Goal: Task Accomplishment & Management: Use online tool/utility

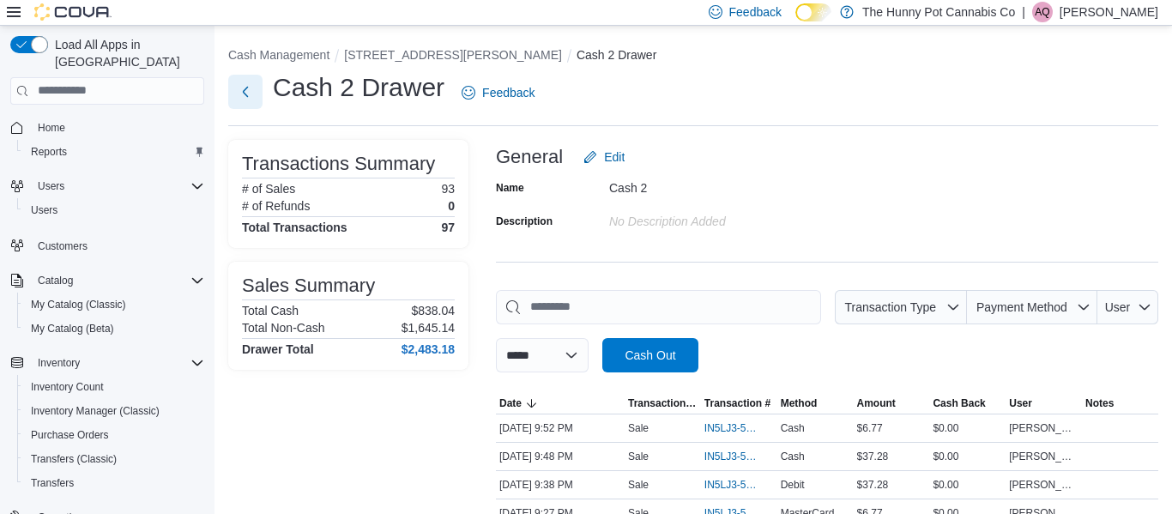
click at [239, 94] on button "Next" at bounding box center [245, 92] width 34 height 34
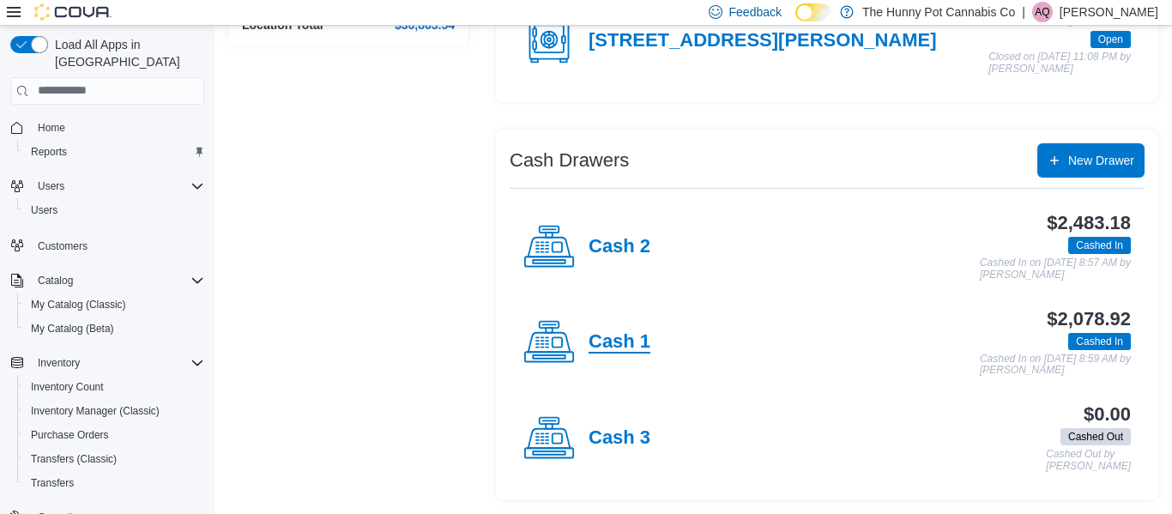
click at [635, 334] on h4 "Cash 1" at bounding box center [620, 342] width 62 height 22
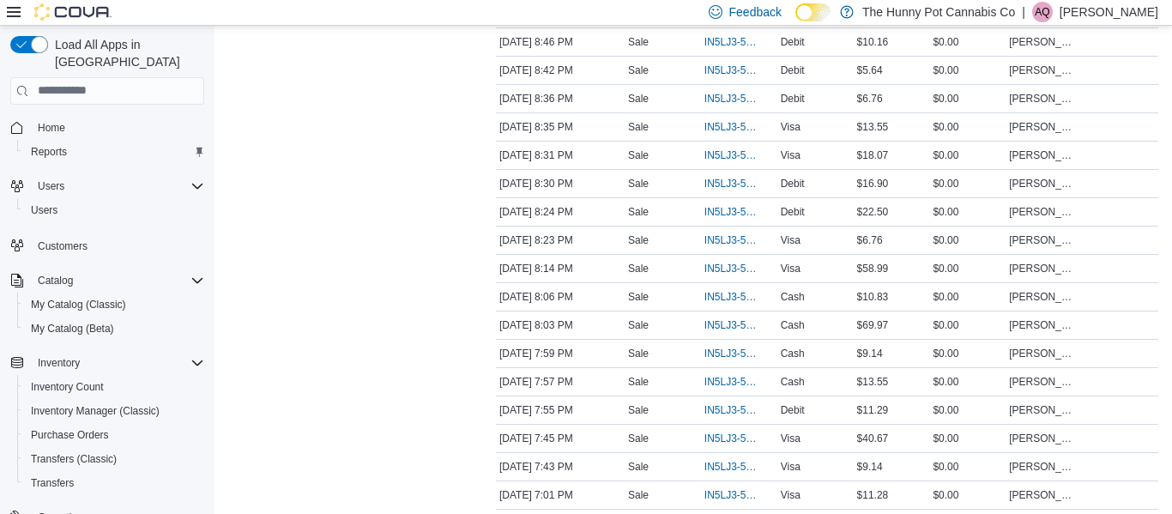
scroll to position [769, 0]
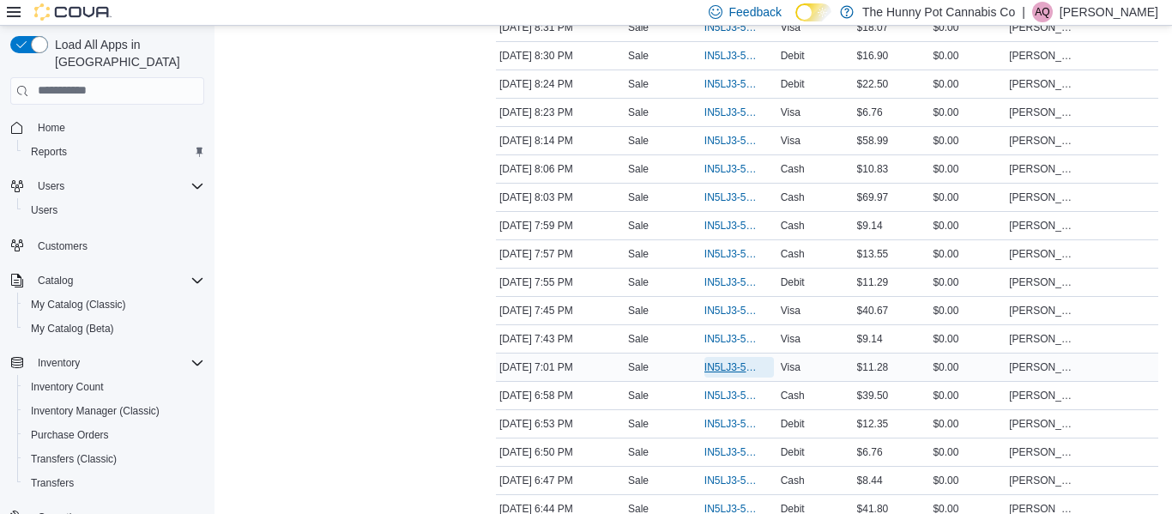
click at [721, 376] on span "IN5LJ3-5950418" at bounding box center [738, 367] width 69 height 21
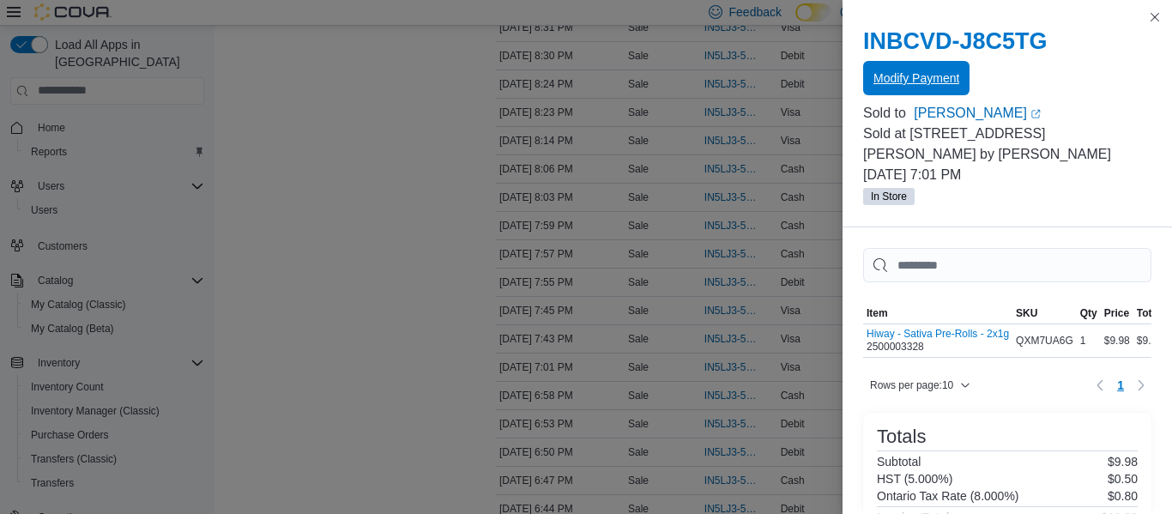
click at [874, 93] on span "Modify Payment" at bounding box center [916, 78] width 86 height 34
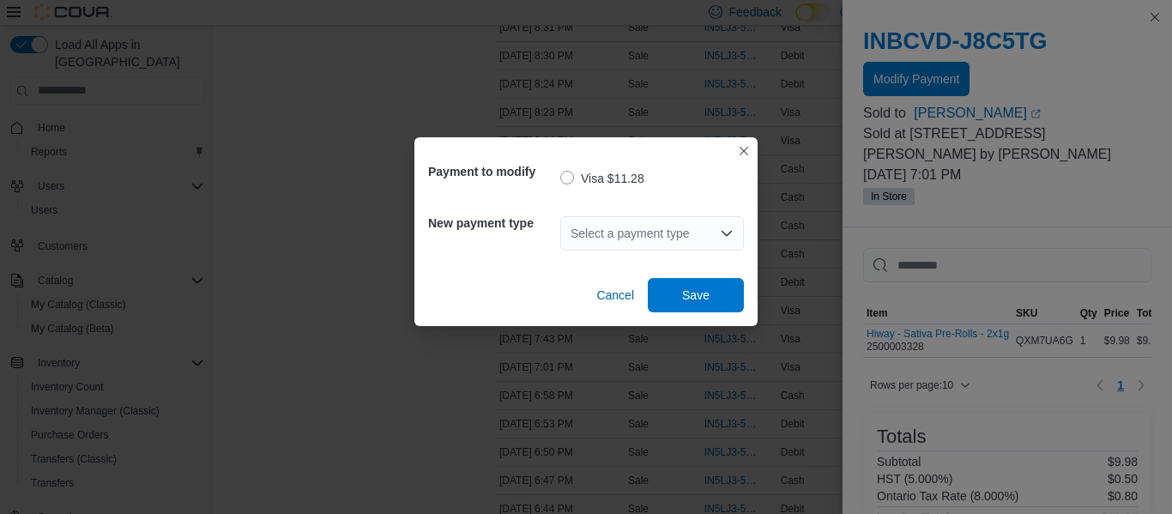
click at [735, 245] on div "Select a payment type" at bounding box center [652, 233] width 184 height 34
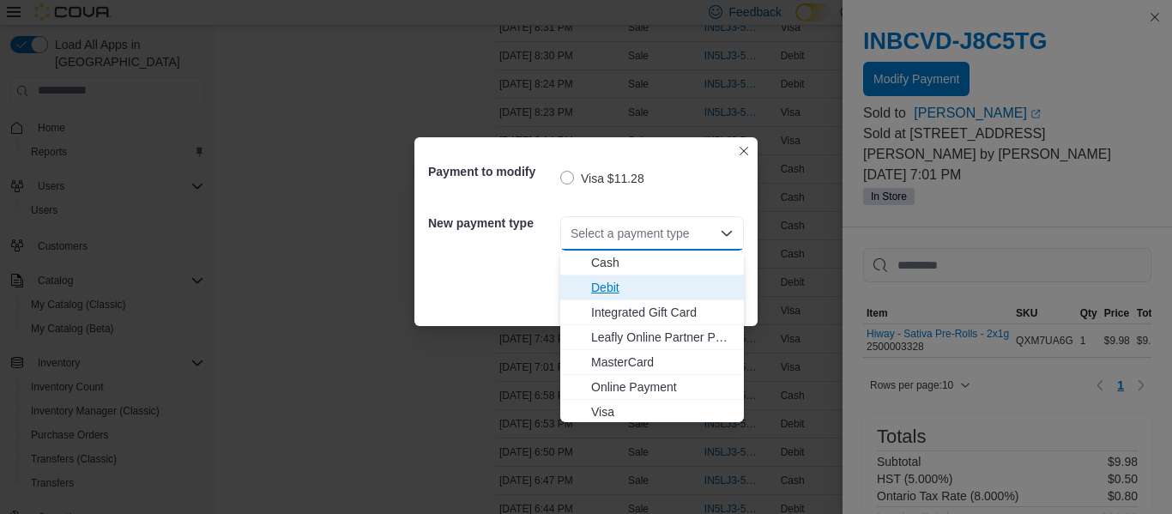
click at [689, 294] on span "Debit" at bounding box center [662, 287] width 142 height 17
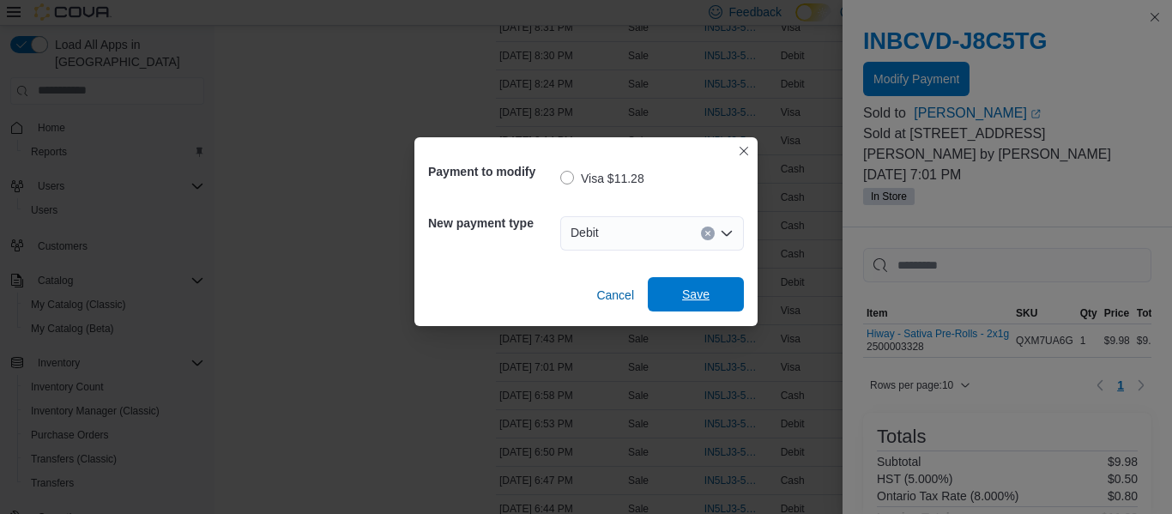
click at [699, 305] on span "Save" at bounding box center [695, 294] width 75 height 34
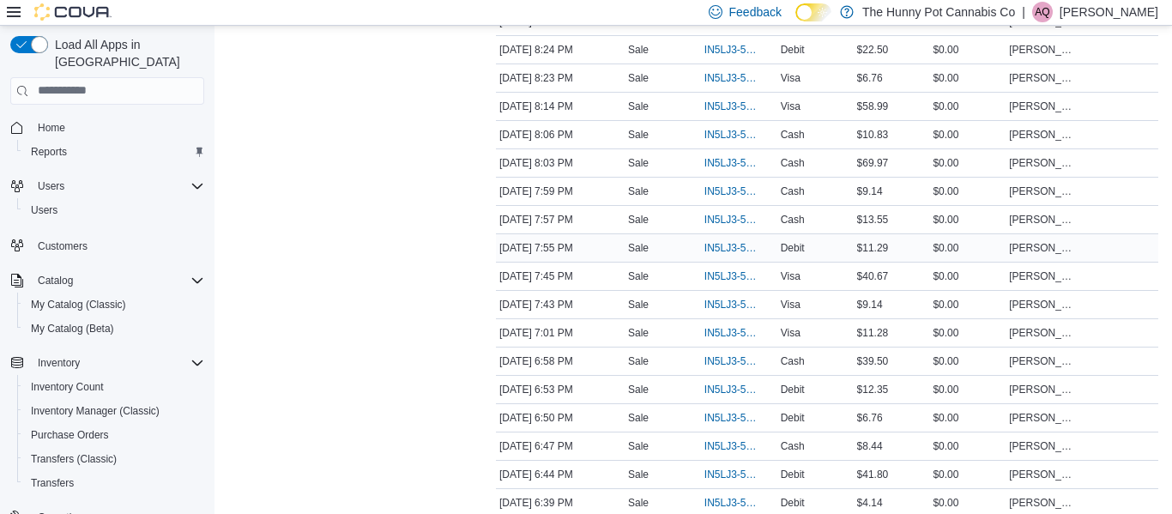
scroll to position [806, 0]
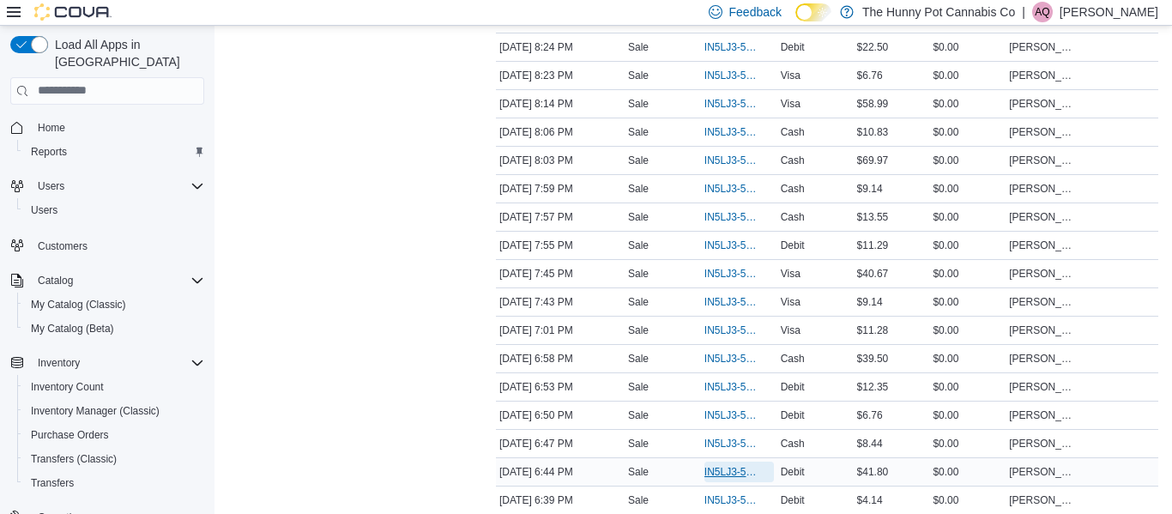
click at [713, 472] on span "IN5LJ3-5950261" at bounding box center [730, 472] width 52 height 14
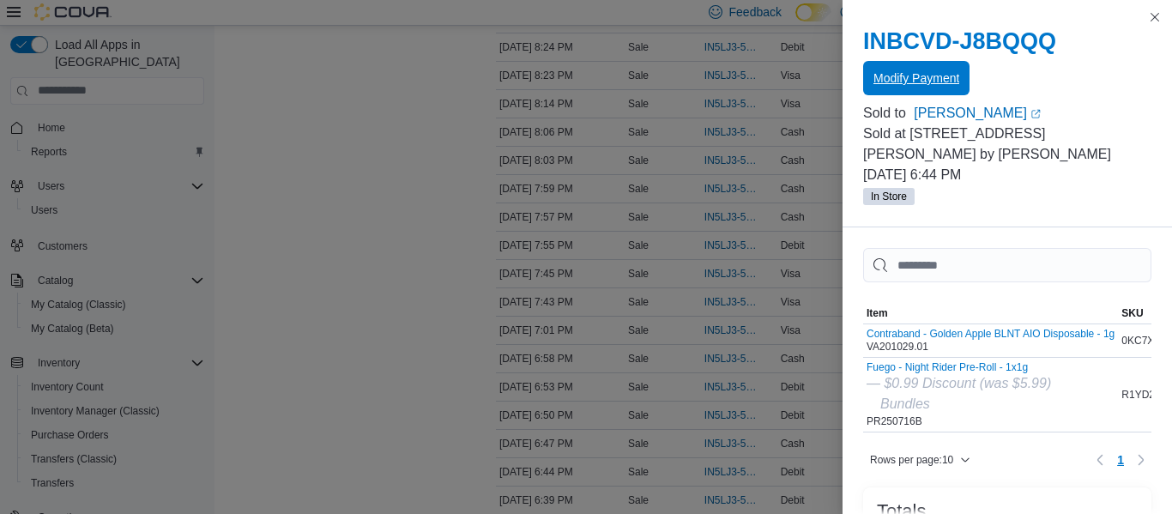
click at [947, 79] on span "Modify Payment" at bounding box center [916, 77] width 86 height 17
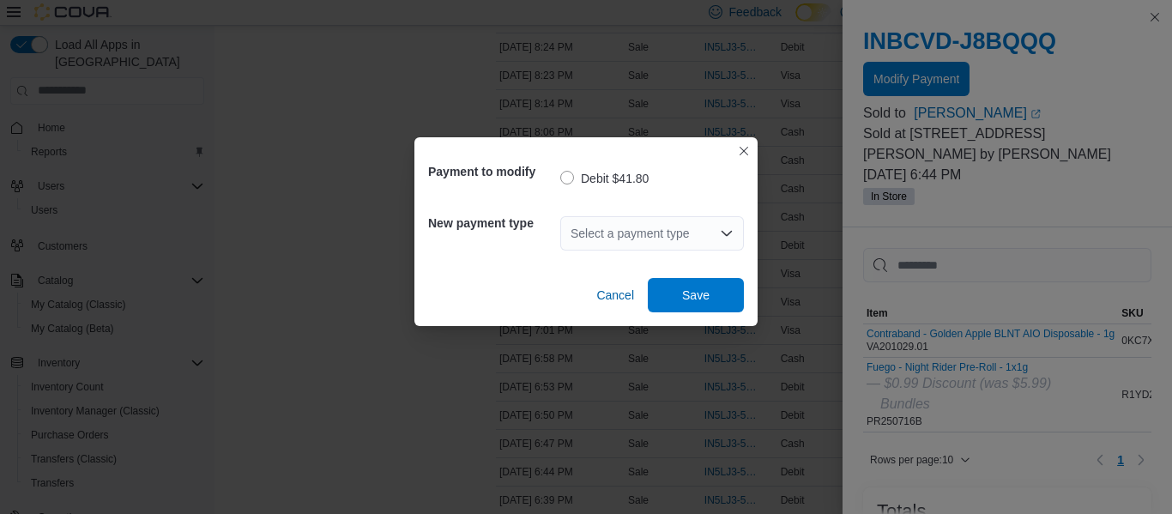
click at [688, 222] on div "Select a payment type" at bounding box center [652, 233] width 184 height 34
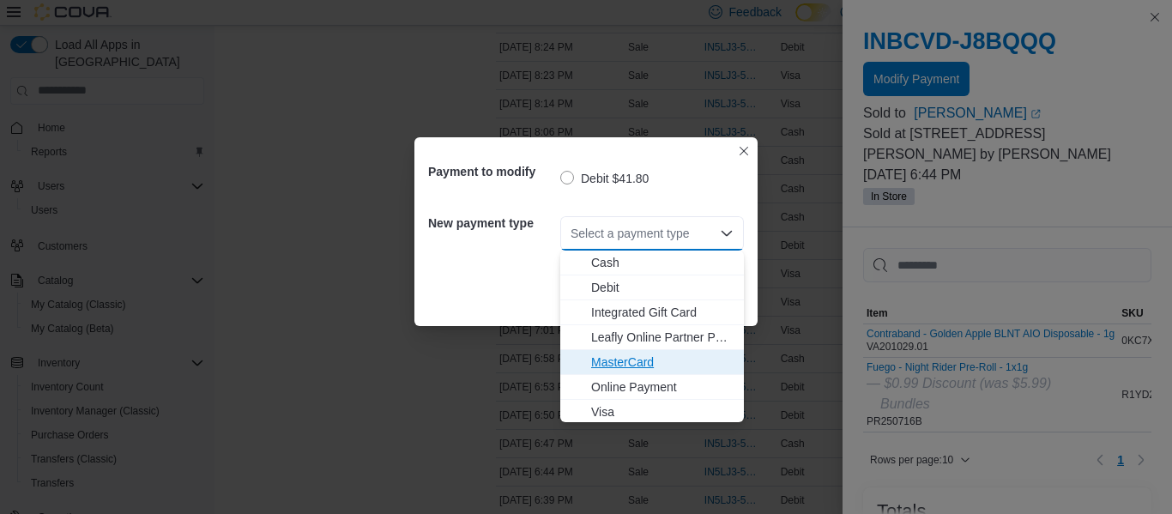
click at [661, 362] on span "MasterCard" at bounding box center [662, 361] width 142 height 17
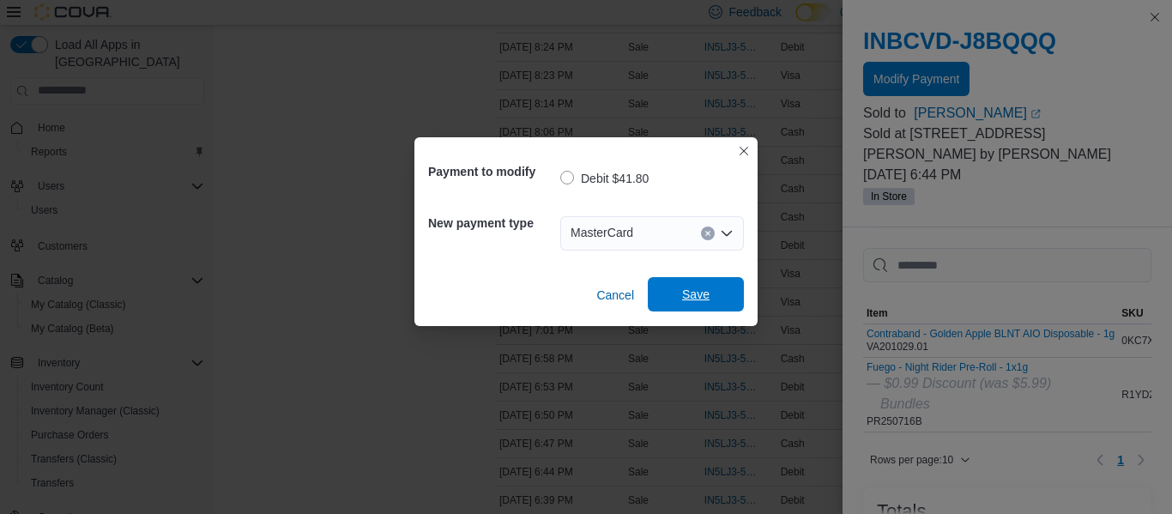
click at [703, 308] on span "Save" at bounding box center [695, 294] width 75 height 34
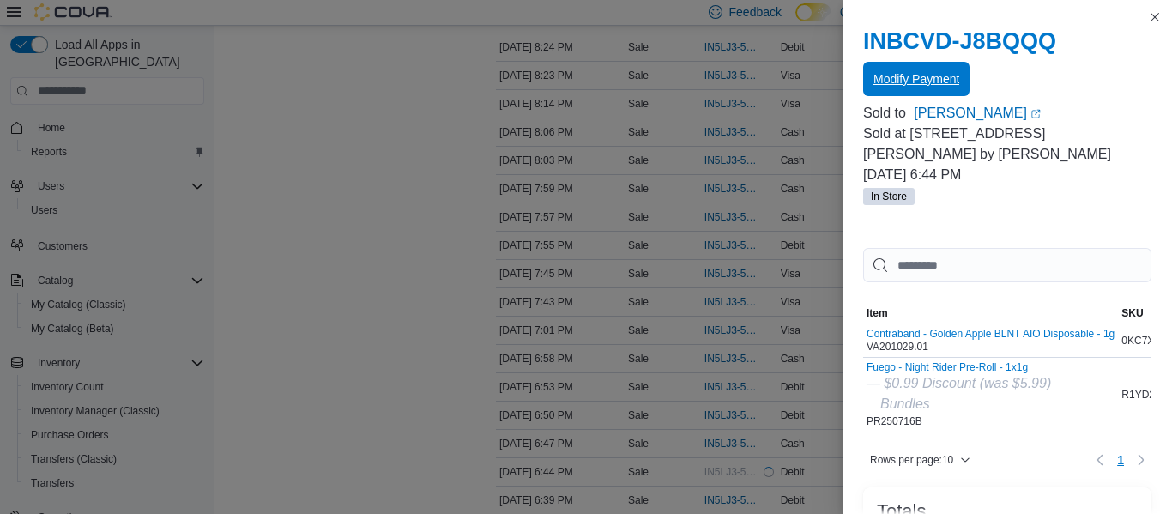
scroll to position [0, 0]
click at [392, 201] on div "Transactions Summary # of Sales 66 # of Refunds 0 Total Transactions 67 Sales S…" at bounding box center [348, 461] width 240 height 2254
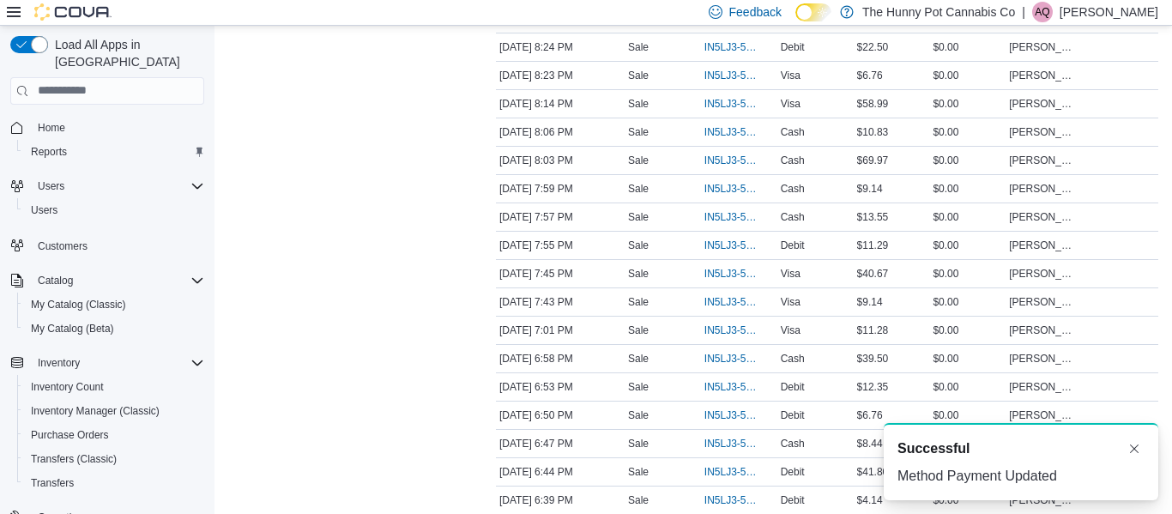
click at [392, 201] on div at bounding box center [348, 461] width 240 height 2254
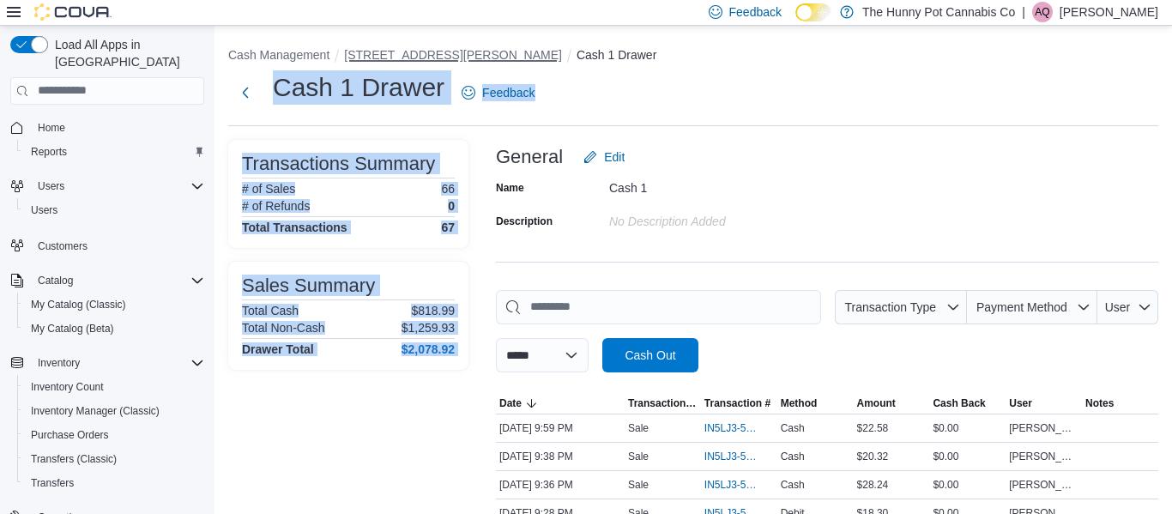
click at [457, 57] on button "[STREET_ADDRESS][PERSON_NAME]" at bounding box center [453, 55] width 218 height 14
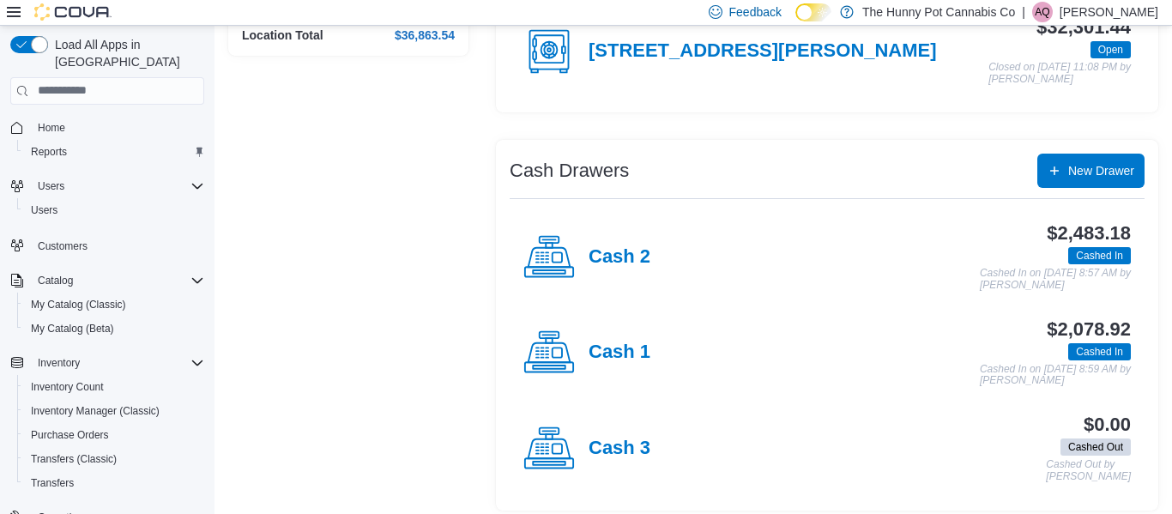
scroll to position [221, 0]
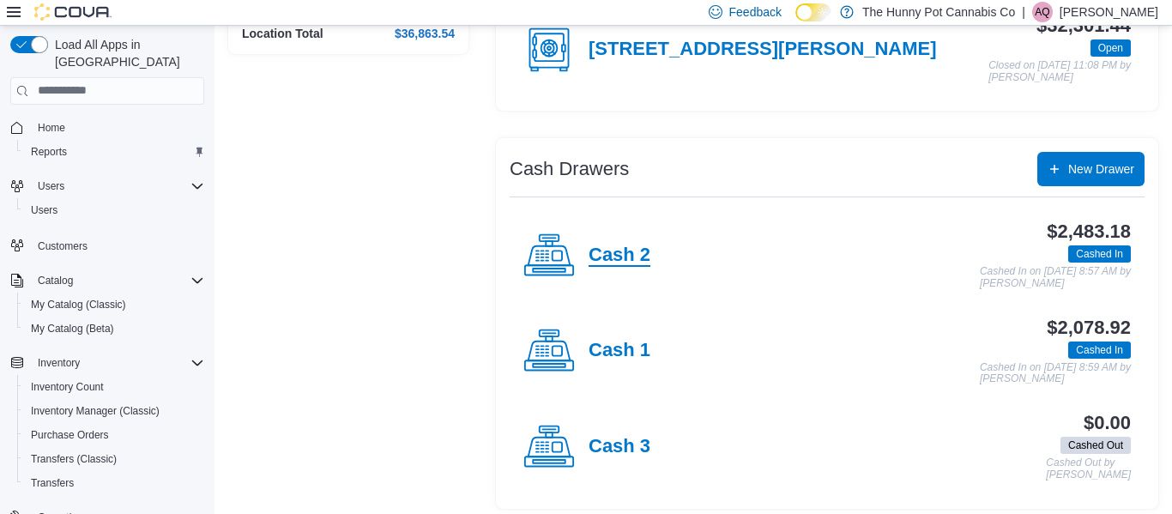
click at [638, 248] on h4 "Cash 2" at bounding box center [620, 256] width 62 height 22
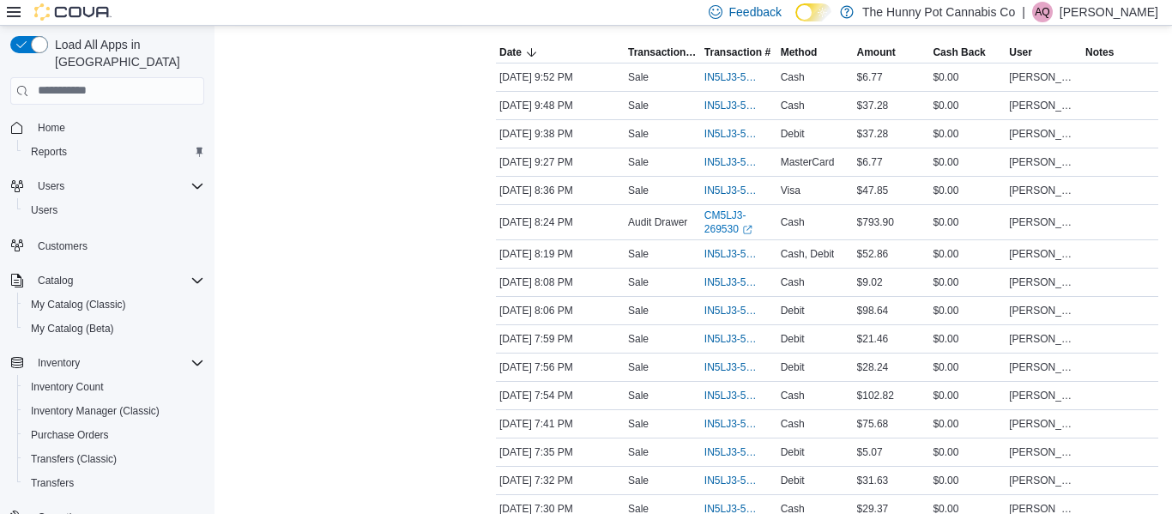
scroll to position [353, 0]
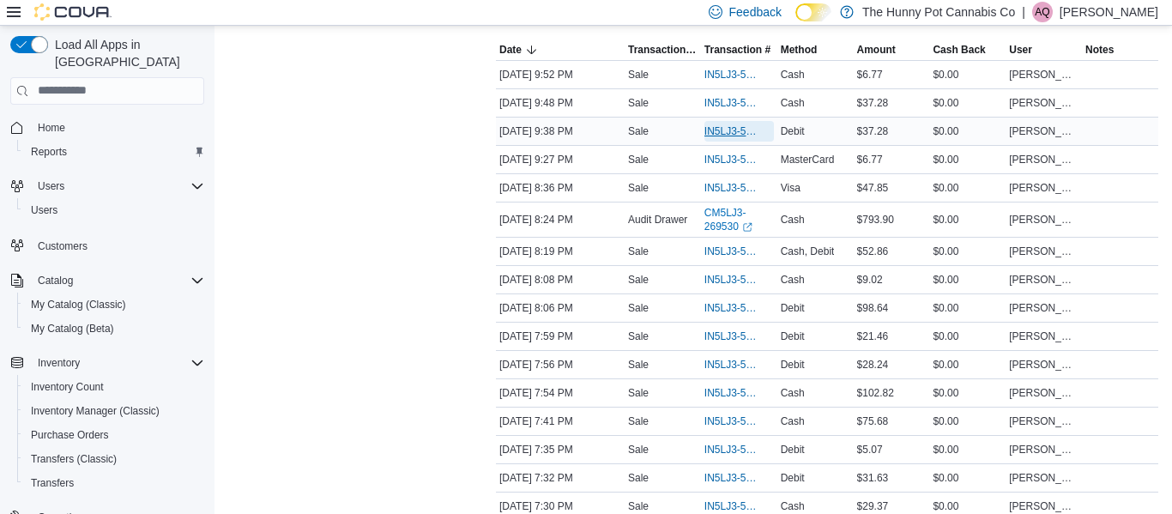
click at [734, 135] on span "IN5LJ3-5951862" at bounding box center [730, 131] width 52 height 14
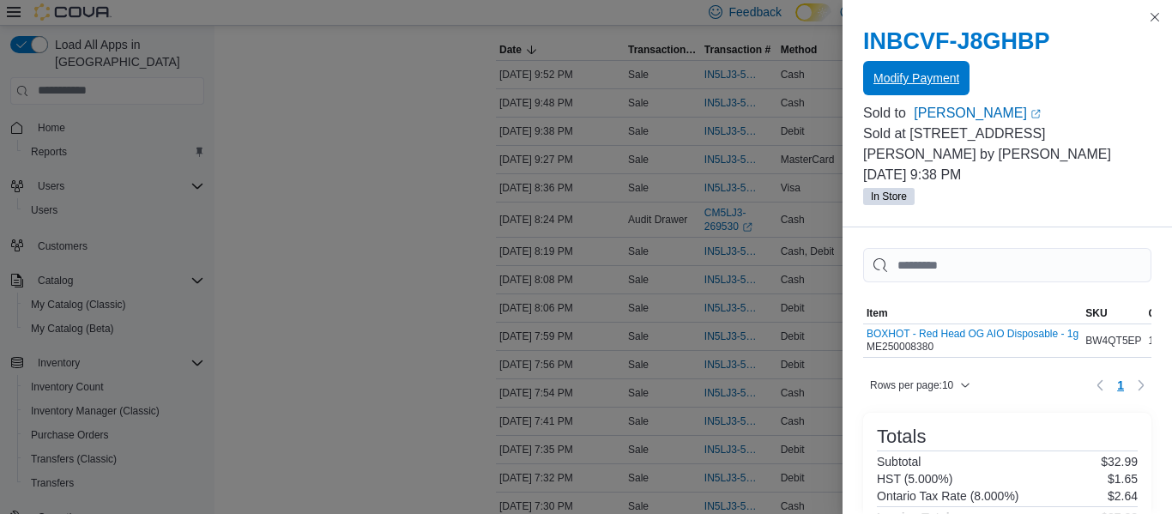
click at [875, 77] on span "Modify Payment" at bounding box center [916, 77] width 86 height 17
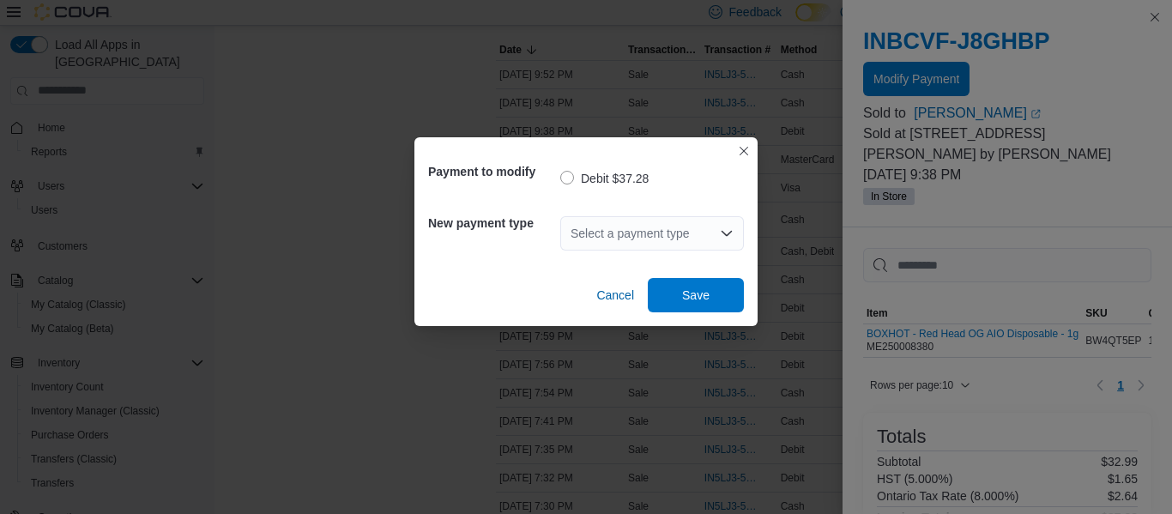
click at [698, 224] on div "Select a payment type" at bounding box center [652, 233] width 184 height 34
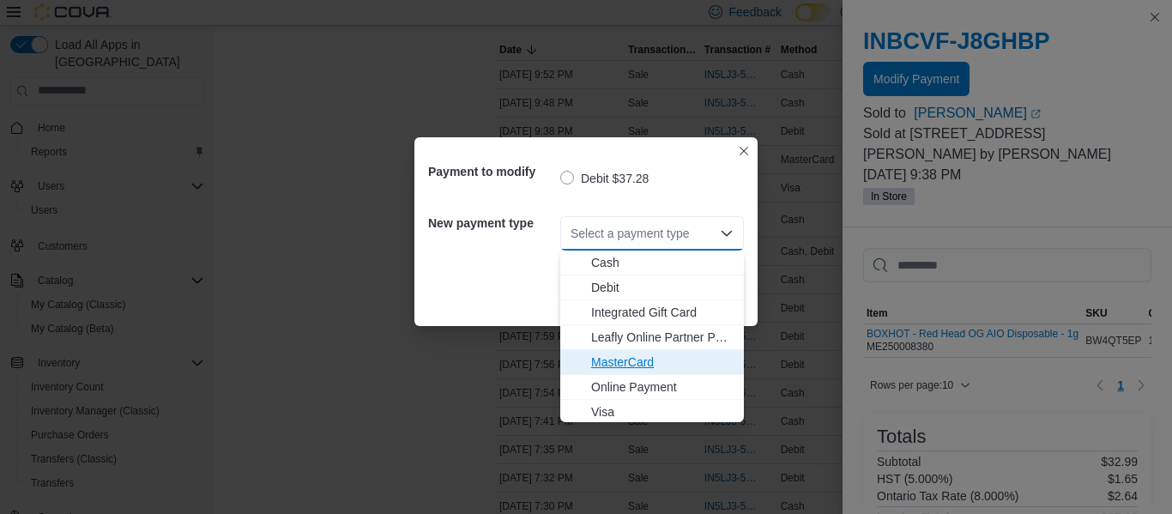
click at [641, 357] on span "MasterCard" at bounding box center [662, 361] width 142 height 17
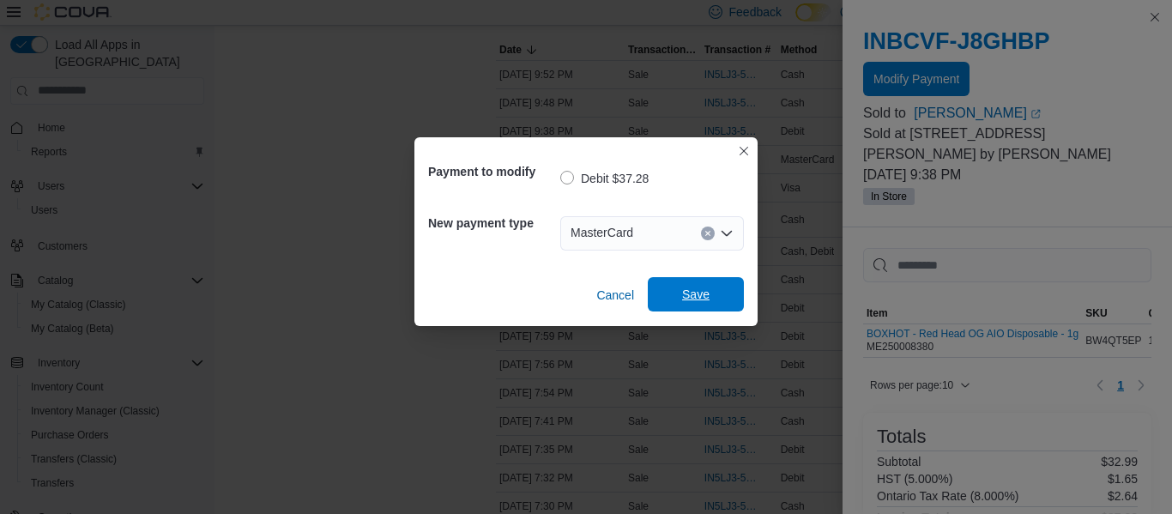
click at [710, 294] on span "Save" at bounding box center [695, 294] width 75 height 34
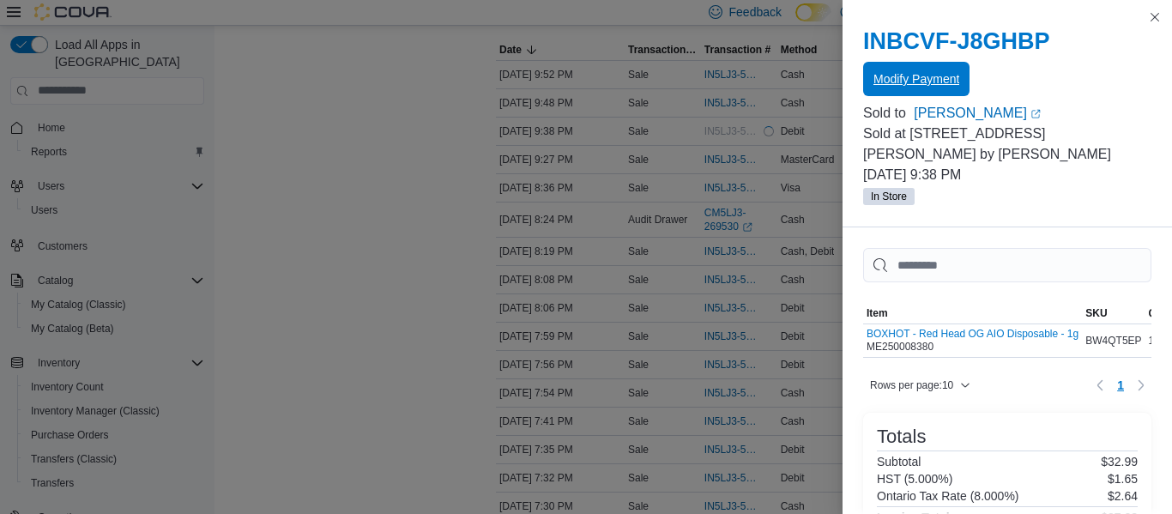
scroll to position [0, 0]
click at [863, 62] on button "Modify Payment" at bounding box center [916, 79] width 106 height 34
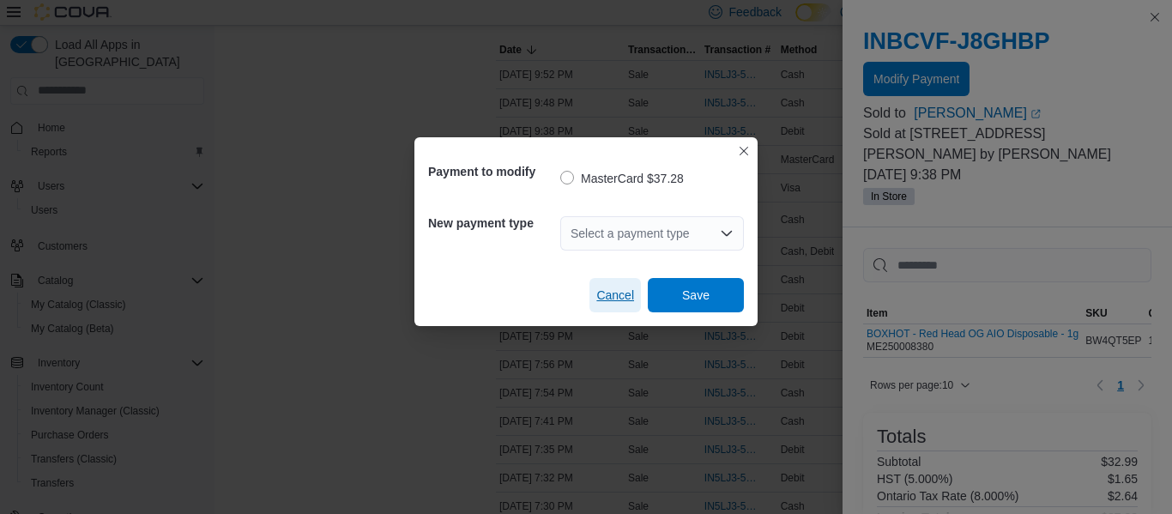
click at [625, 290] on span "Cancel" at bounding box center [615, 295] width 38 height 17
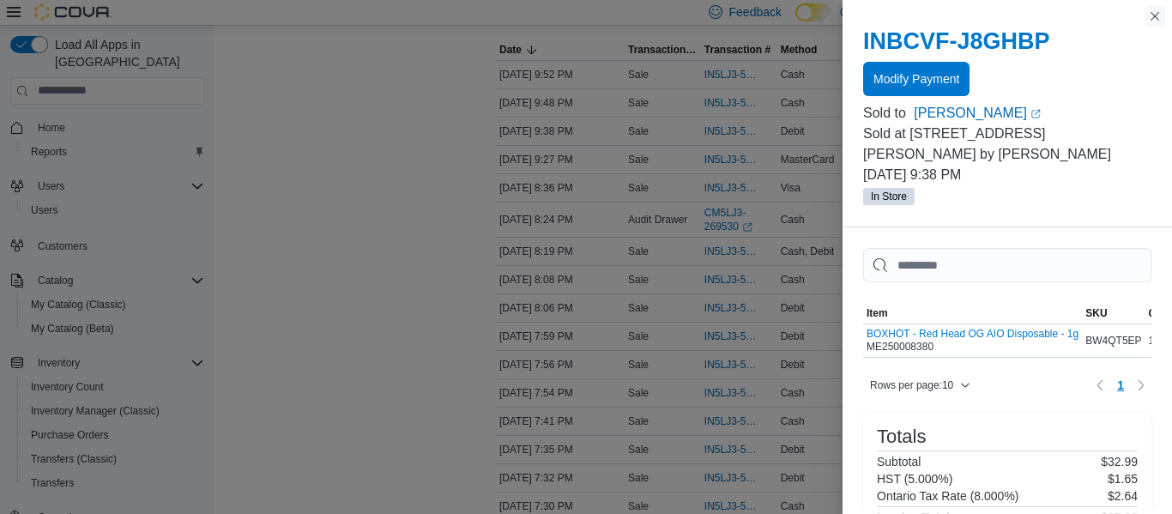
click at [1155, 19] on button "Close this dialog" at bounding box center [1155, 16] width 21 height 21
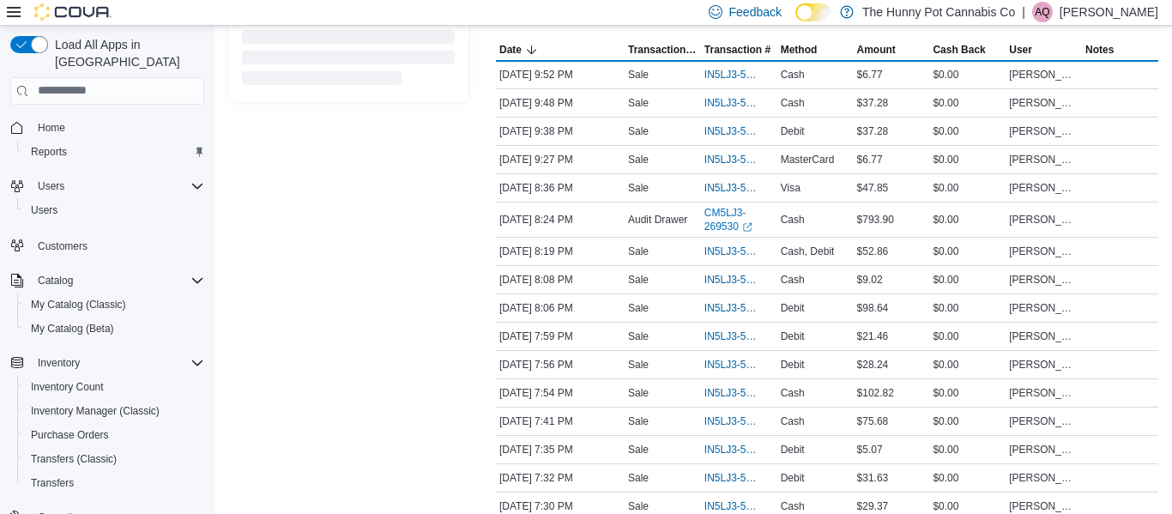
click at [1155, 19] on p "[PERSON_NAME]" at bounding box center [1109, 12] width 99 height 21
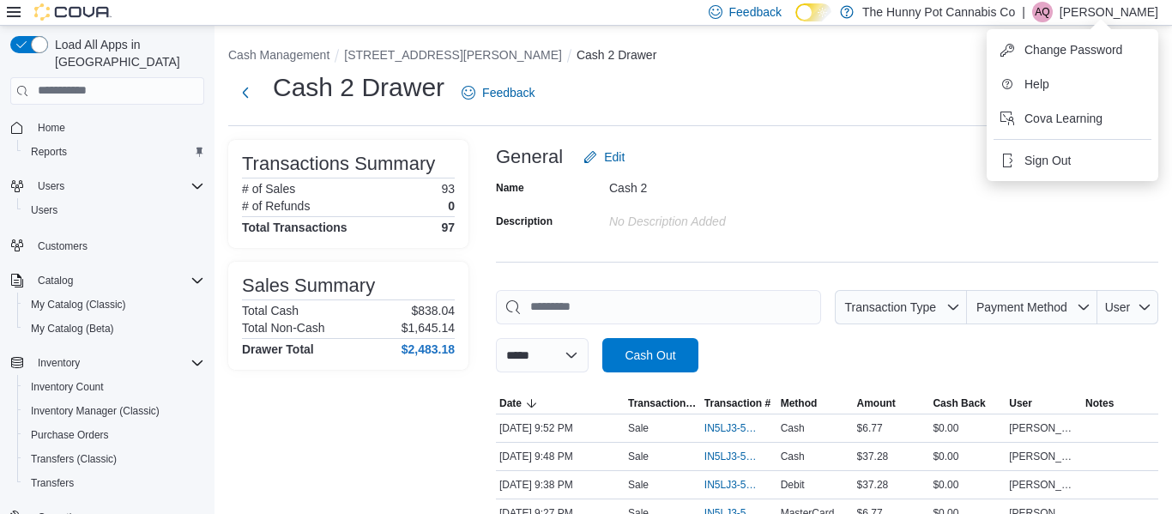
scroll to position [150, 0]
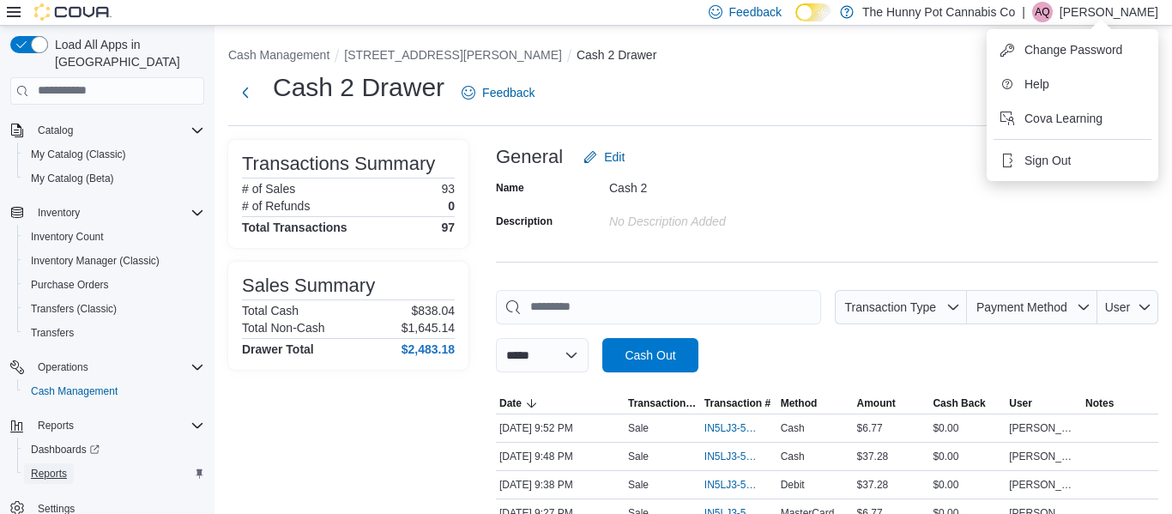
click at [49, 463] on span "Reports" at bounding box center [49, 473] width 36 height 21
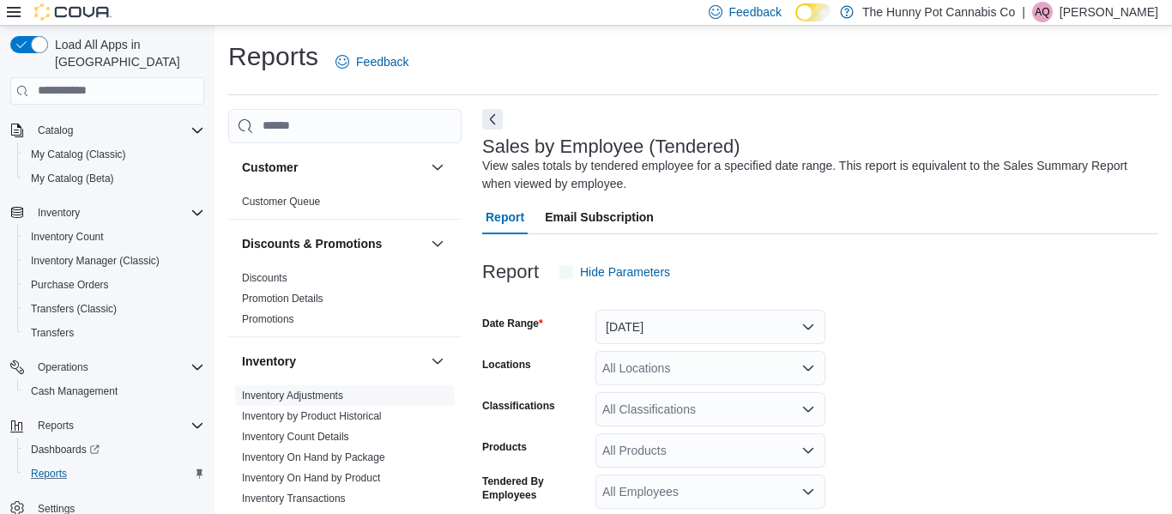
scroll to position [57, 0]
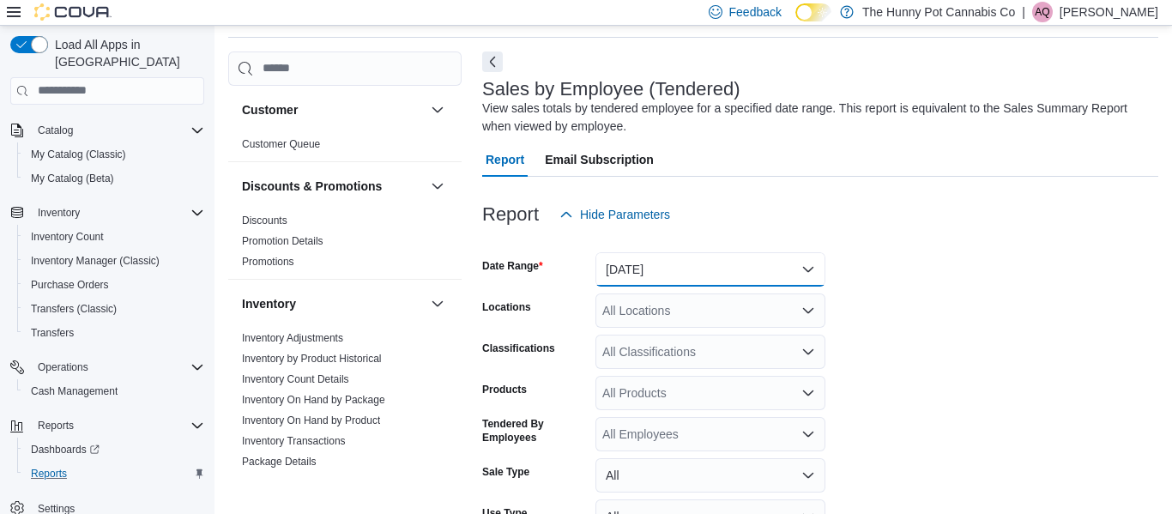
click at [673, 265] on button "[DATE]" at bounding box center [710, 269] width 230 height 34
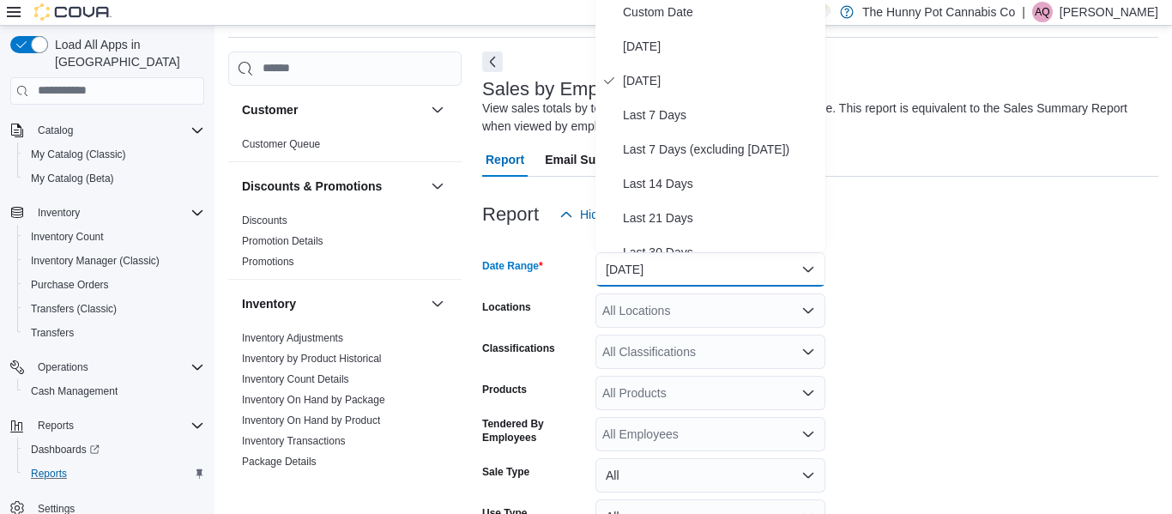
scroll to position [52, 0]
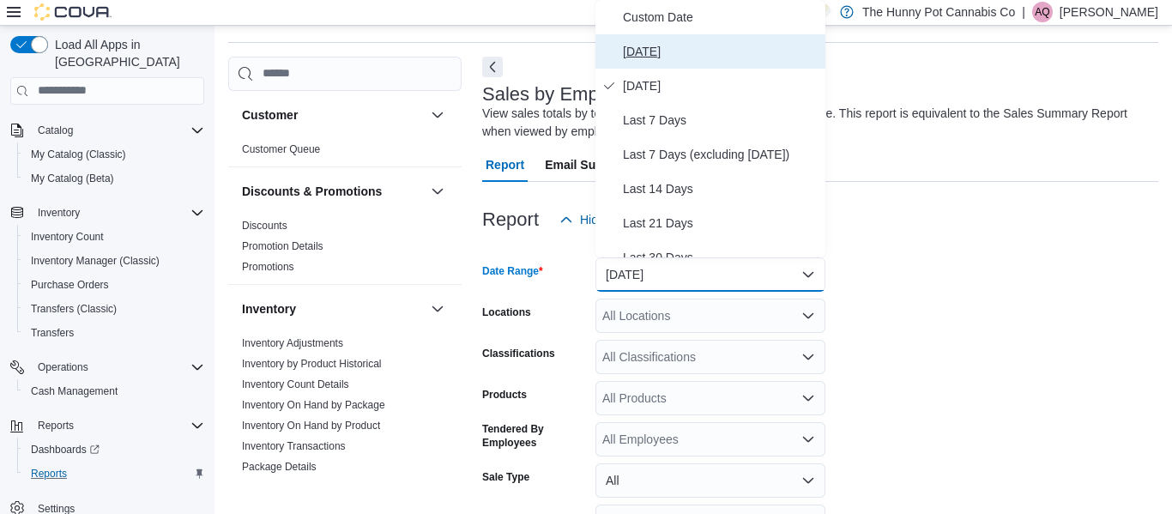
click at [643, 54] on span "[DATE]" at bounding box center [721, 51] width 196 height 21
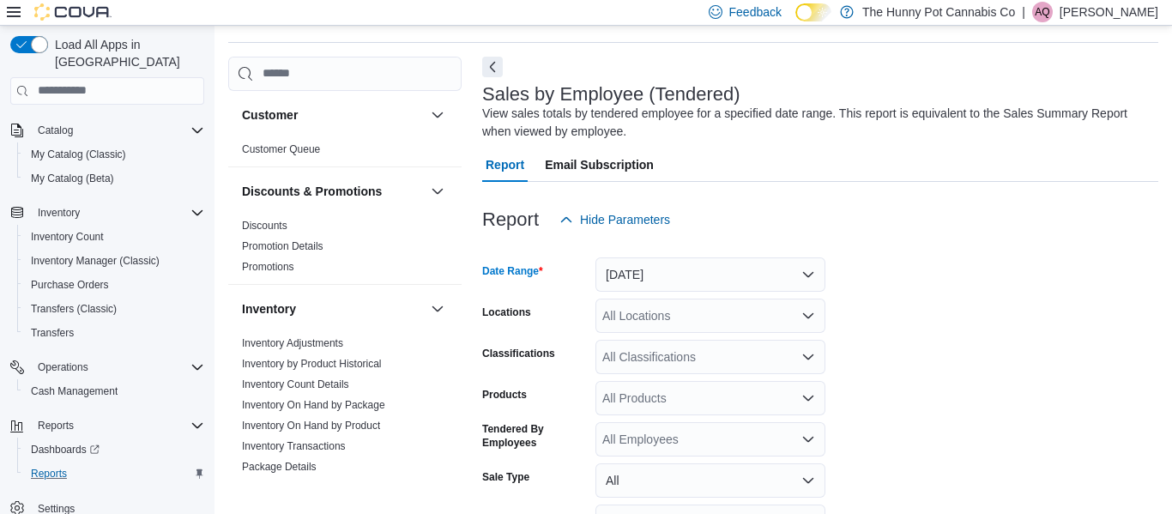
click at [660, 310] on div "All Locations" at bounding box center [710, 316] width 230 height 34
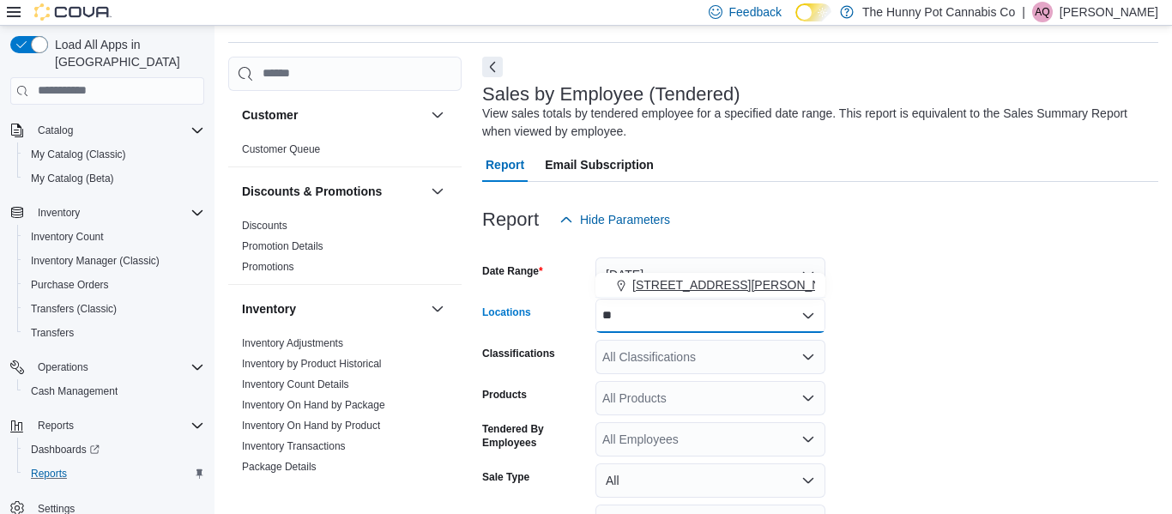
type input "**"
click at [677, 288] on span "[STREET_ADDRESS][PERSON_NAME]" at bounding box center [741, 284] width 218 height 17
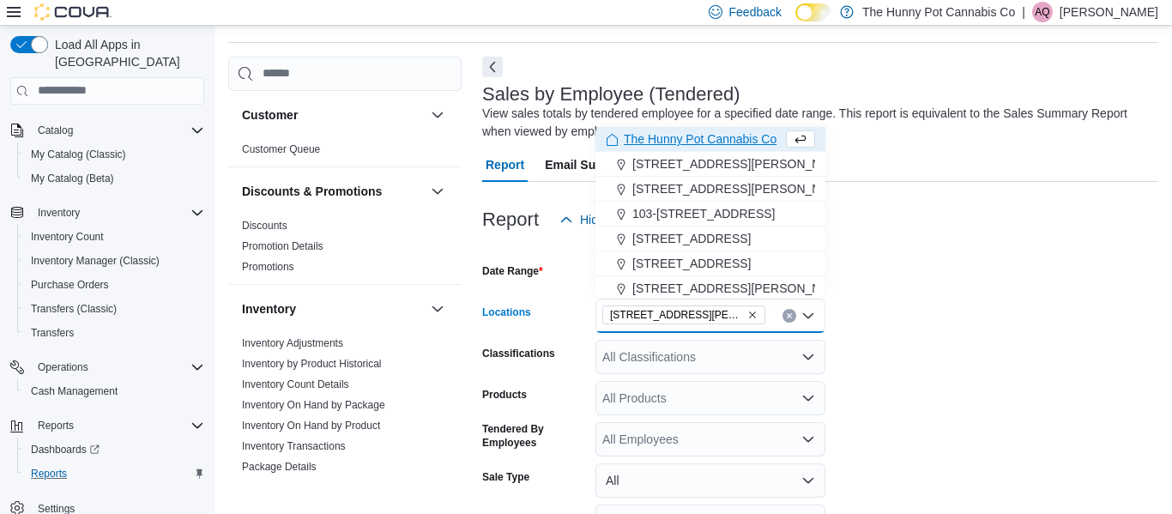
click at [885, 238] on div at bounding box center [820, 247] width 676 height 21
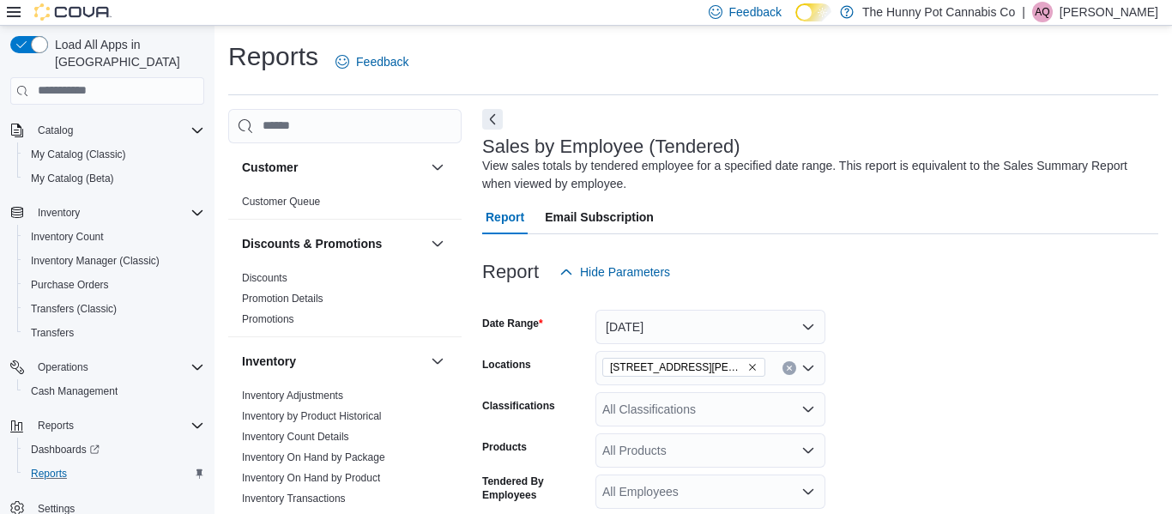
scroll to position [201, 0]
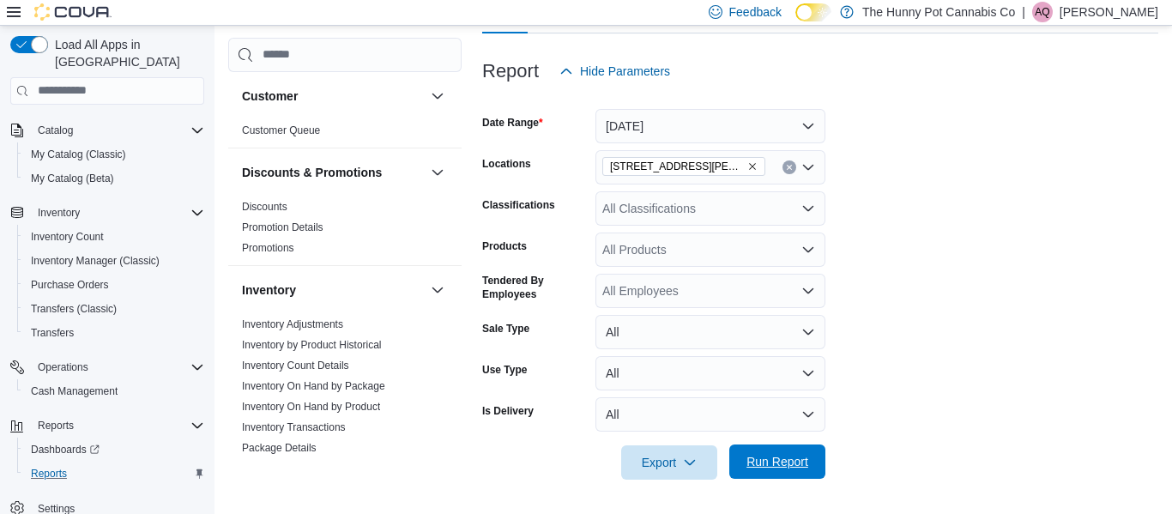
click at [776, 471] on span "Run Report" at bounding box center [777, 461] width 75 height 34
